Goal: Task Accomplishment & Management: Use online tool/utility

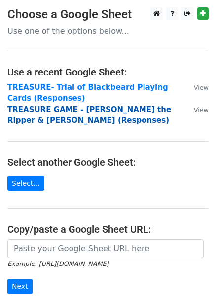
click at [110, 108] on strong "TREASURE GAME - [PERSON_NAME] the Ripper & [PERSON_NAME] (Responses)" at bounding box center [89, 115] width 164 height 20
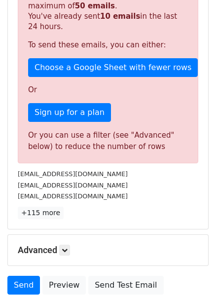
scroll to position [314, 0]
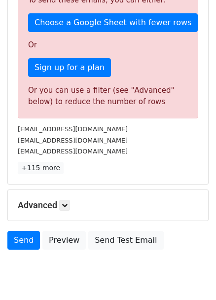
click at [60, 200] on h5 "Advanced" at bounding box center [108, 205] width 181 height 11
click at [63, 200] on link at bounding box center [64, 205] width 11 height 11
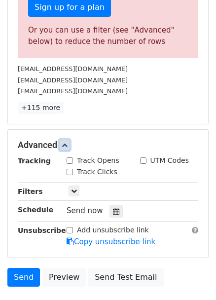
scroll to position [431, 0]
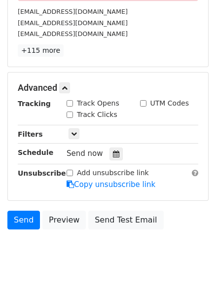
click at [81, 129] on div "Only include spreadsheet rows that match the following filters:" at bounding box center [132, 134] width 147 height 11
click at [78, 128] on link at bounding box center [74, 133] width 11 height 11
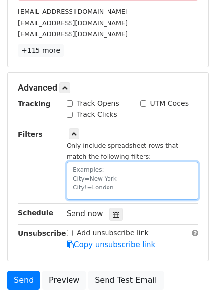
click at [100, 162] on textarea at bounding box center [133, 181] width 132 height 38
type textarea "尿"
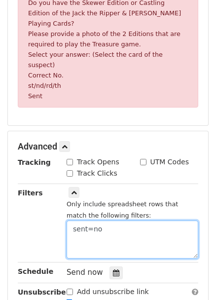
scroll to position [386, 0]
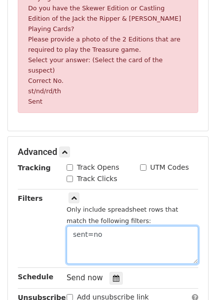
drag, startPoint x: 77, startPoint y: 209, endPoint x: 67, endPoint y: 207, distance: 10.5
click at [67, 226] on textarea "sent=no" at bounding box center [133, 245] width 132 height 38
type textarea "Sent=no"
click at [92, 226] on textarea "Sent=no" at bounding box center [133, 245] width 132 height 38
click at [122, 226] on textarea "Sent=no" at bounding box center [133, 245] width 132 height 38
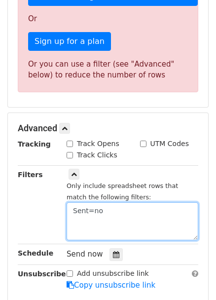
scroll to position [508, 0]
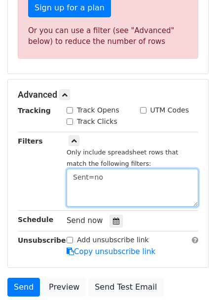
drag, startPoint x: 110, startPoint y: 165, endPoint x: 54, endPoint y: 160, distance: 56.5
click at [65, 162] on div "Only include spreadsheet rows that match the following filters: Sent=no" at bounding box center [132, 172] width 147 height 72
click at [139, 179] on textarea at bounding box center [133, 188] width 132 height 38
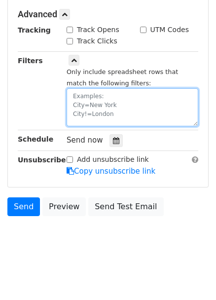
paste textarea "Sent=no"
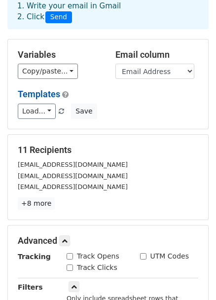
scroll to position [54, 0]
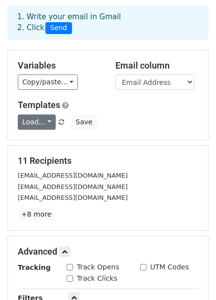
type textarea "Sent=No"
click at [39, 114] on link "Load..." at bounding box center [37, 121] width 38 height 15
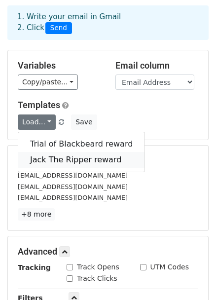
click at [47, 152] on link "Jack The Ripper reward" at bounding box center [81, 160] width 126 height 16
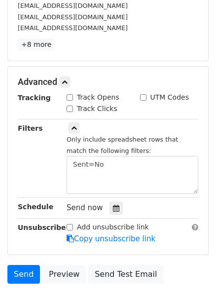
scroll to position [233, 0]
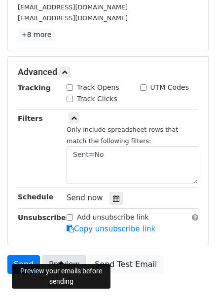
click at [55, 255] on link "Preview" at bounding box center [63, 264] width 43 height 19
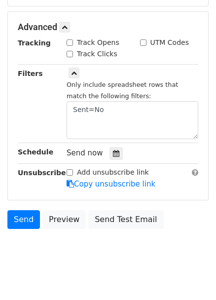
click at [27, 235] on body "New Campaign Daily emails left: 40 Google Sheet: TREASURE GAME - Jack the Ri...…" at bounding box center [108, 1] width 216 height 544
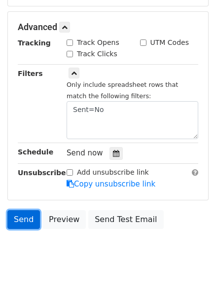
click at [22, 210] on link "Send" at bounding box center [23, 219] width 33 height 19
